Goal: Obtain resource: Download file/media

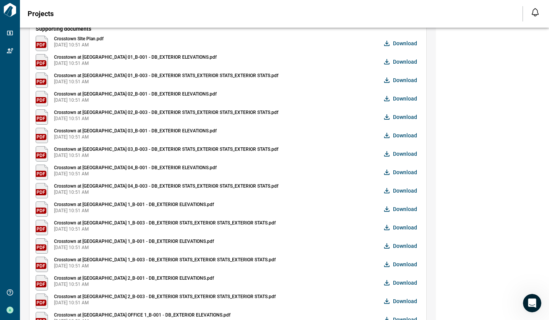
scroll to position [117, 0]
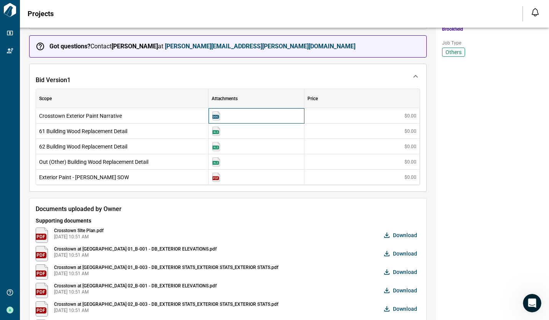
click at [215, 117] on img at bounding box center [215, 115] width 9 height 9
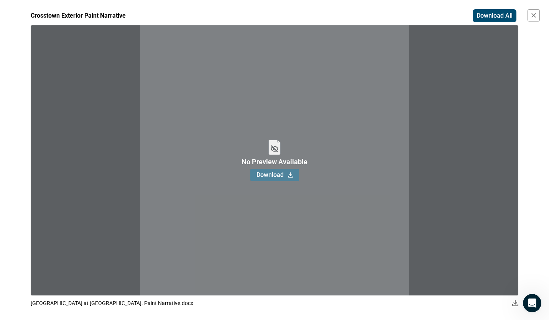
click at [280, 174] on span "Download" at bounding box center [269, 175] width 27 height 8
